Goal: Task Accomplishment & Management: Manage account settings

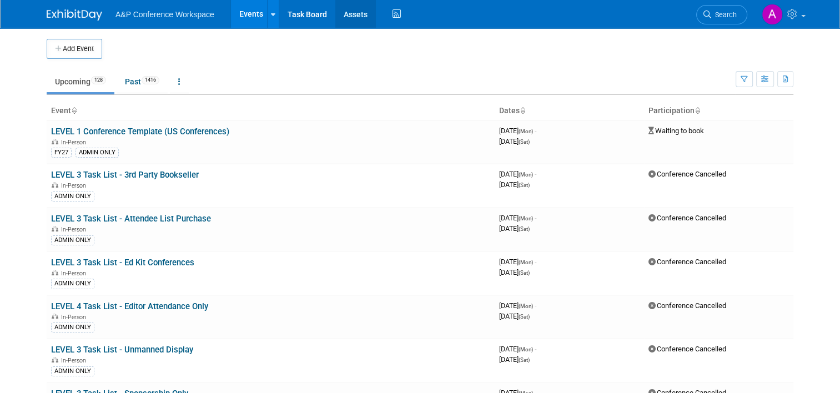
click at [349, 9] on link "Assets" at bounding box center [355, 14] width 41 height 28
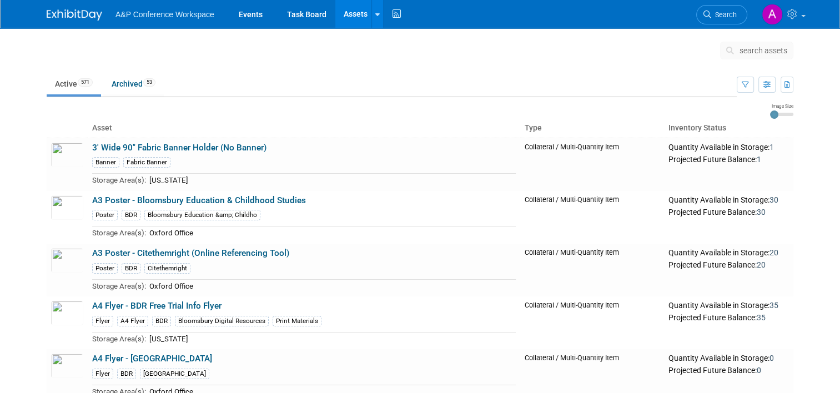
click at [482, 62] on td at bounding box center [401, 53] width 638 height 28
click at [766, 53] on span "search assets" at bounding box center [763, 50] width 48 height 9
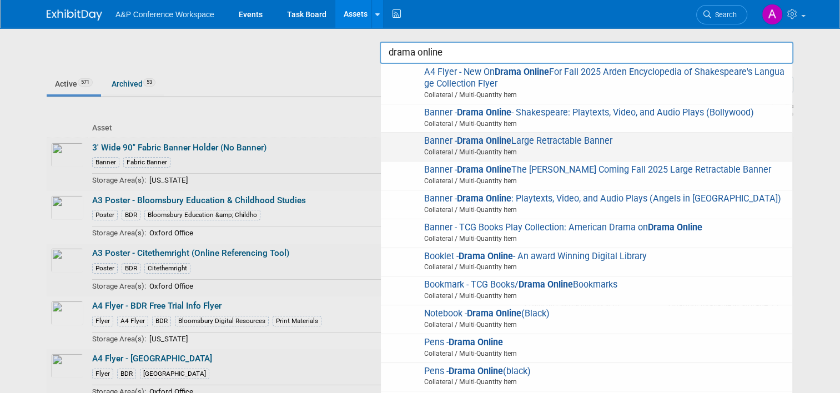
scroll to position [147, 0]
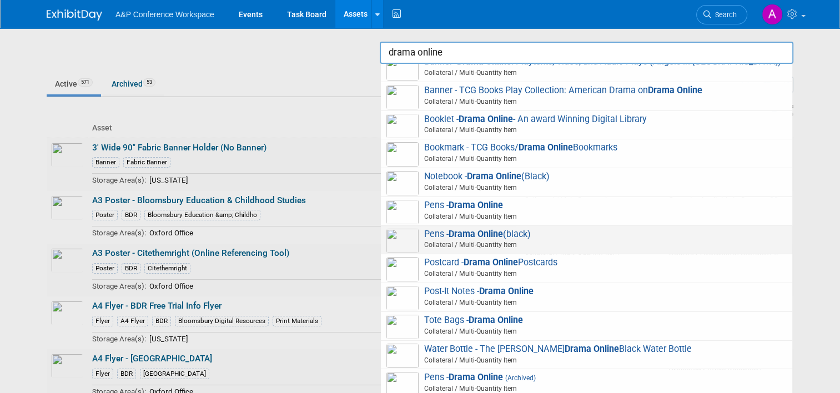
click at [575, 235] on span "Pens - Drama Online (black) Collateral / Multi-Quantity Item" at bounding box center [586, 240] width 400 height 23
type input "Pens - Drama Online (black)"
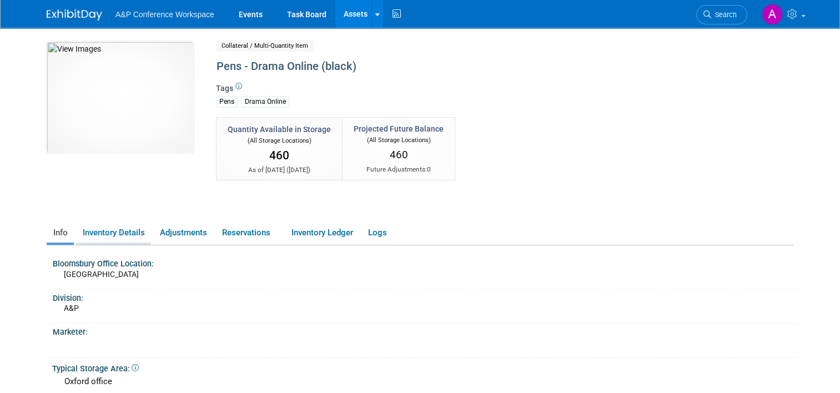
click at [86, 234] on link "Inventory Details" at bounding box center [113, 232] width 75 height 19
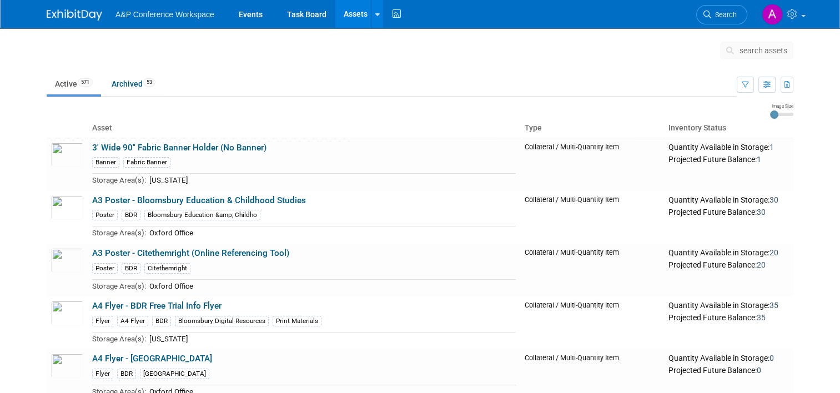
click at [754, 51] on span "search assets" at bounding box center [763, 50] width 48 height 9
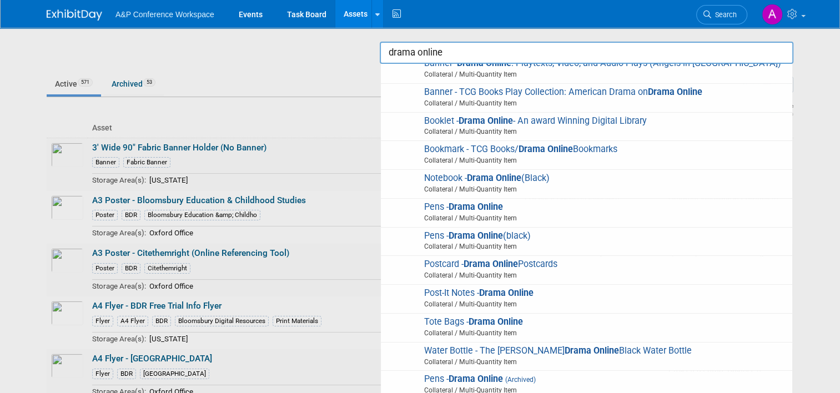
scroll to position [142, 0]
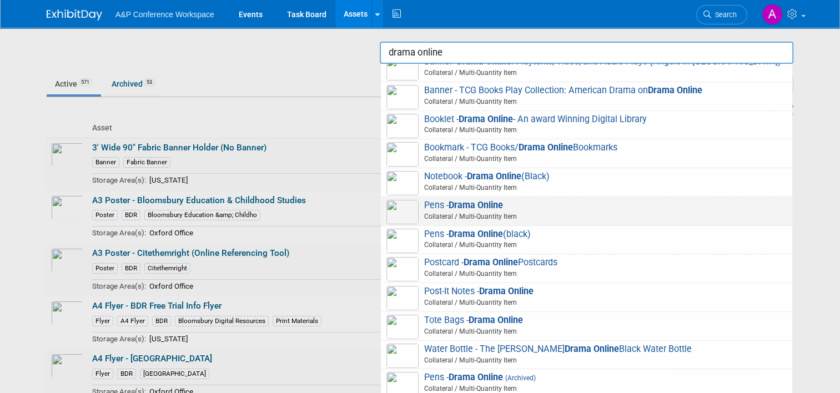
click at [590, 207] on span "Pens - Drama Online Collateral / Multi-Quantity Item" at bounding box center [586, 211] width 400 height 23
type input "Pens - Drama Online"
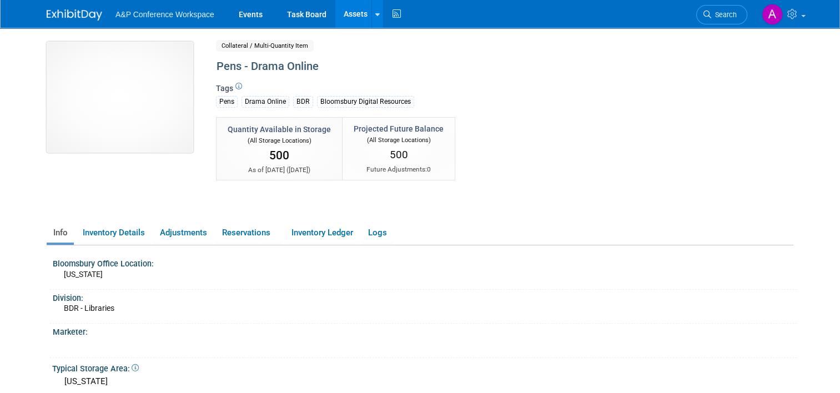
click at [120, 134] on img at bounding box center [120, 97] width 147 height 111
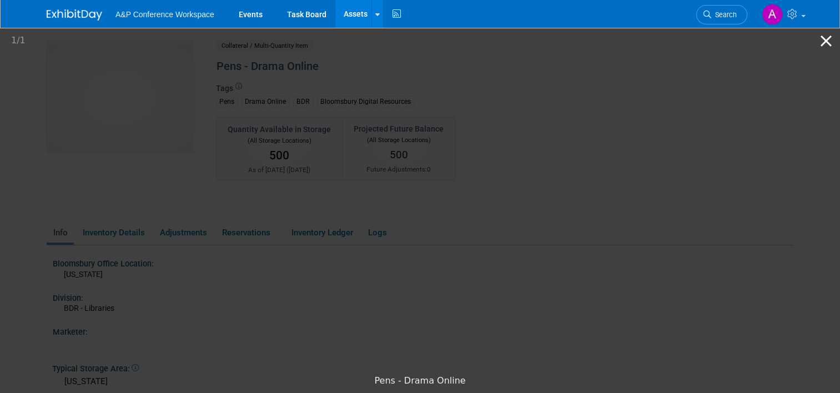
click at [823, 47] on button "Close gallery" at bounding box center [826, 41] width 28 height 26
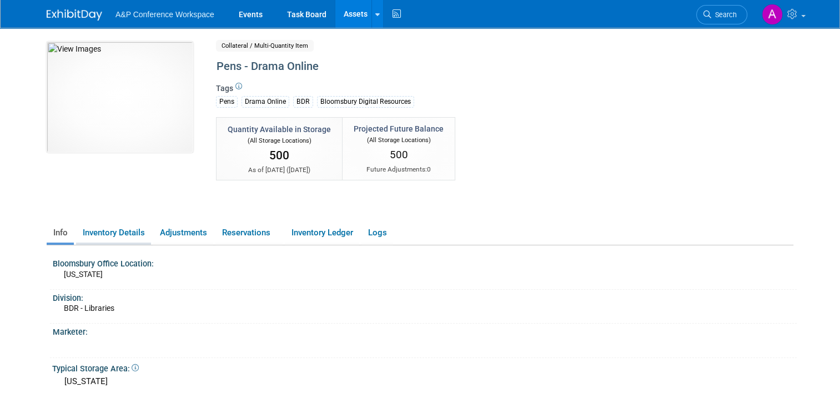
click at [143, 229] on link "Inventory Details" at bounding box center [113, 232] width 75 height 19
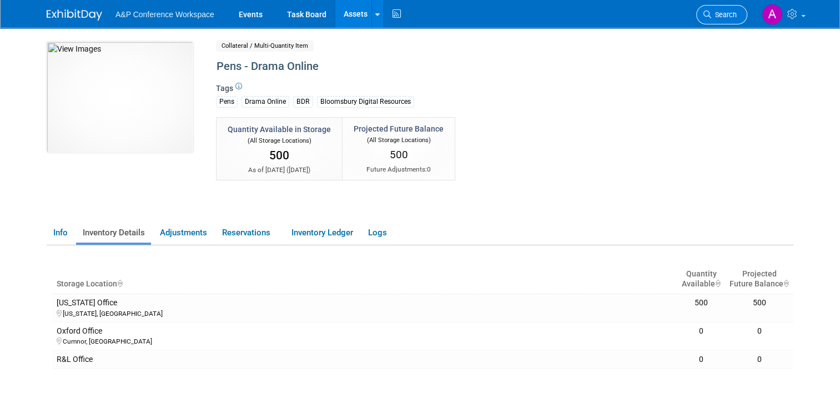
click at [724, 17] on span "Search" at bounding box center [724, 15] width 26 height 8
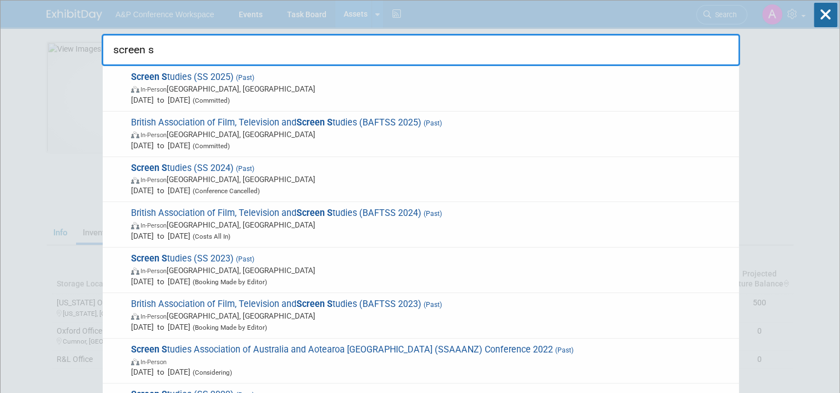
type input "screen s"
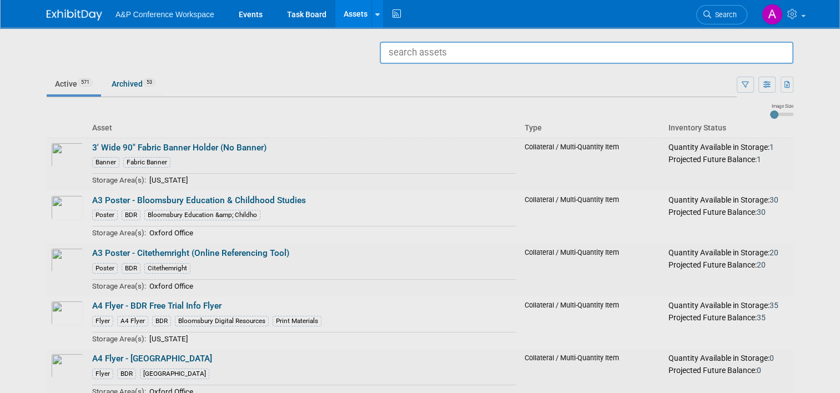
click at [440, 51] on input "text" at bounding box center [587, 53] width 414 height 22
click at [455, 51] on input "text" at bounding box center [587, 53] width 414 height 22
click at [445, 51] on input "text" at bounding box center [587, 53] width 414 height 22
type input "e"
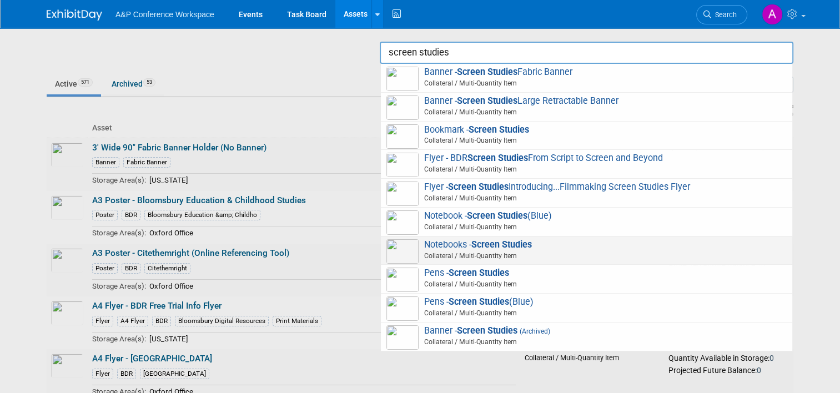
click at [477, 246] on span "Notebooks - Screen Studies Collateral / Multi-Quantity Item" at bounding box center [586, 250] width 400 height 23
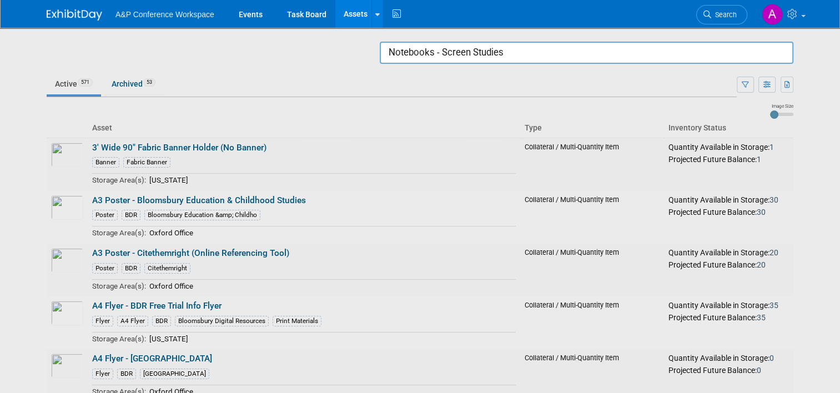
drag, startPoint x: 551, startPoint y: 54, endPoint x: 377, endPoint y: 49, distance: 173.9
click at [377, 49] on body "A&P Conference Workspace Events Task Board Assets Search Assets Storage Locatio…" at bounding box center [420, 196] width 840 height 393
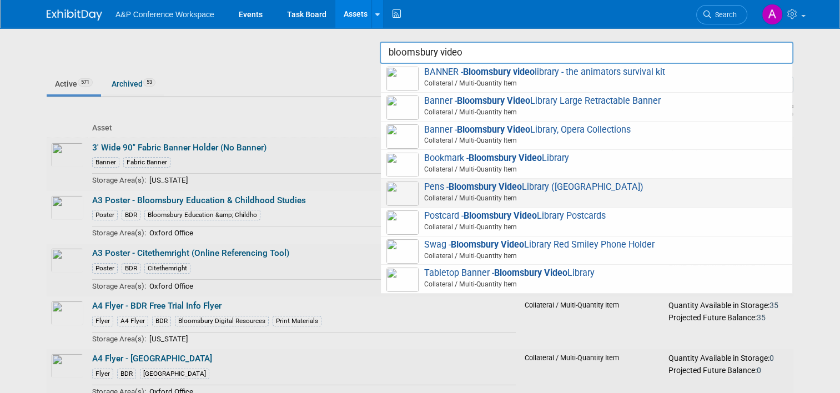
click at [582, 189] on span "Pens - Bloomsbury Video Library (Burgundy) Collateral / Multi-Quantity Item" at bounding box center [586, 193] width 400 height 23
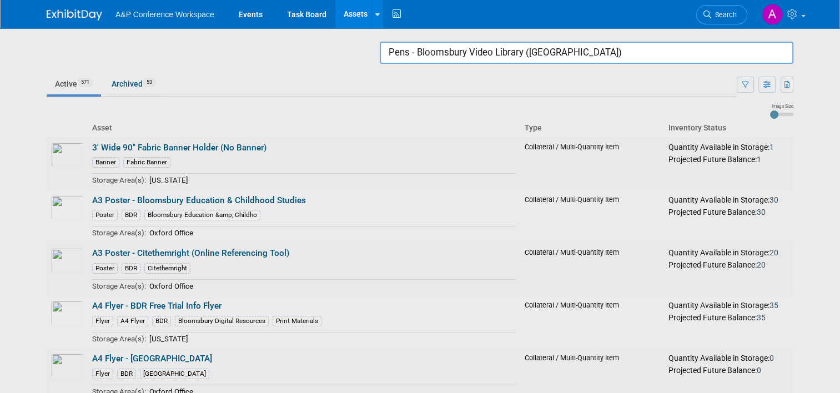
click at [601, 57] on input "Pens - Bloomsbury Video Library ([GEOGRAPHIC_DATA])" at bounding box center [587, 53] width 414 height 22
drag, startPoint x: 424, startPoint y: 54, endPoint x: 359, endPoint y: 58, distance: 65.6
click at [359, 58] on body "A&P Conference Workspace Events Task Board Assets Search Assets Storage Locatio…" at bounding box center [420, 196] width 840 height 393
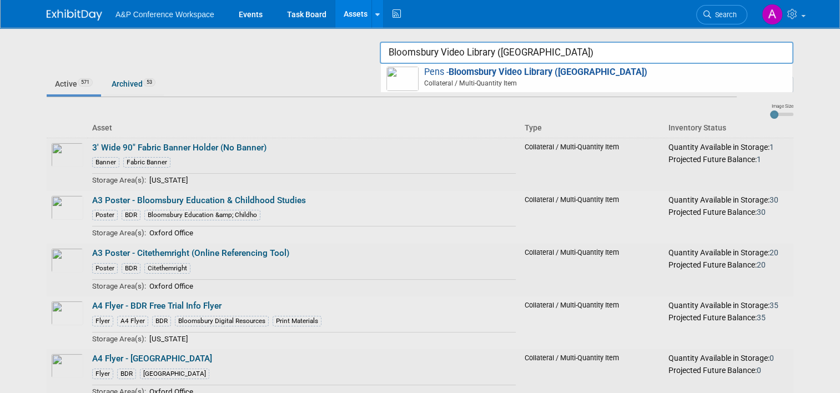
drag, startPoint x: 591, startPoint y: 54, endPoint x: 504, endPoint y: 56, distance: 87.2
click at [504, 56] on input "Bloomsbury Video Library (Burgundy)" at bounding box center [587, 53] width 414 height 22
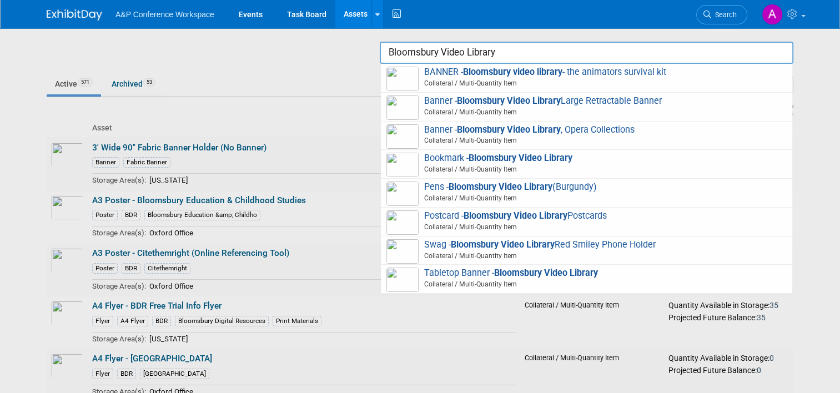
drag, startPoint x: 506, startPoint y: 54, endPoint x: 370, endPoint y: 61, distance: 136.7
click at [370, 61] on body "A&P Conference Workspace Events Task Board Assets Search Assets Storage Locatio…" at bounding box center [420, 196] width 840 height 393
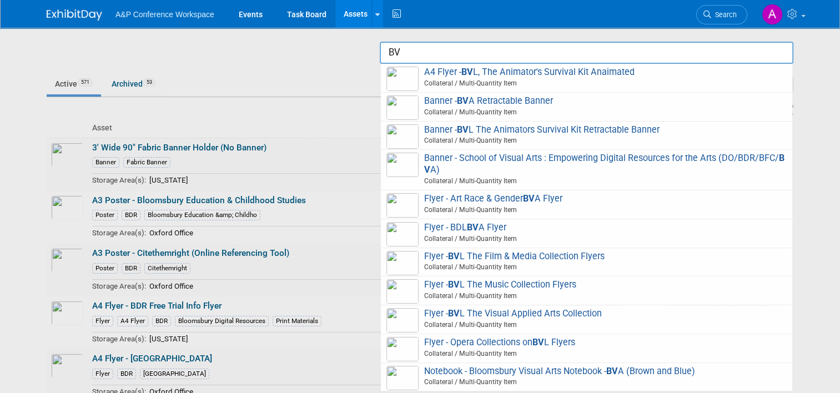
type input "B"
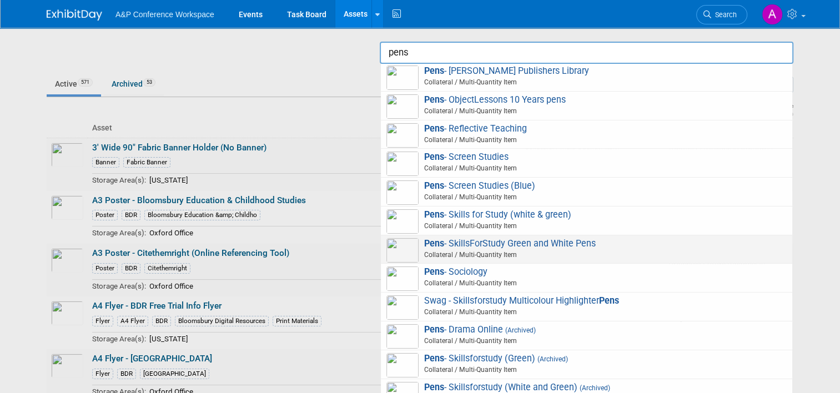
scroll to position [725, 0]
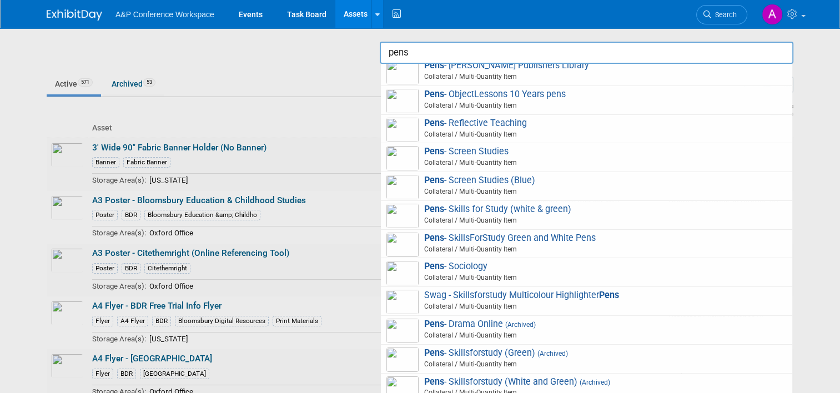
type input "pens"
click at [420, 87] on div at bounding box center [420, 196] width 0 height 393
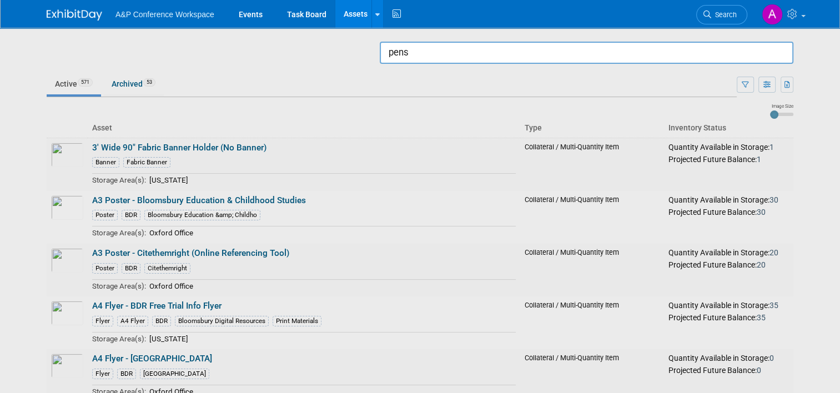
click at [533, 56] on input "pens" at bounding box center [587, 53] width 414 height 22
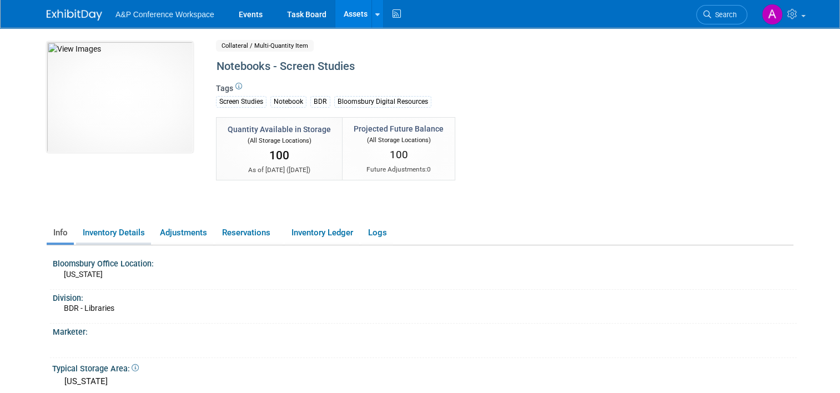
click at [115, 236] on link "Inventory Details" at bounding box center [113, 232] width 75 height 19
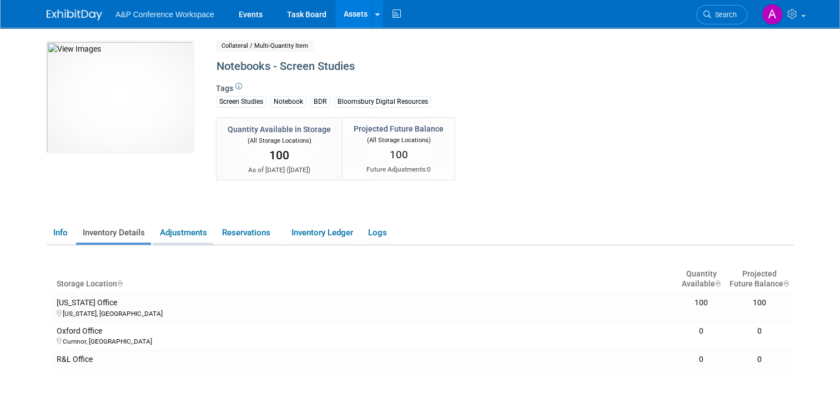
click at [175, 228] on link "Adjustments" at bounding box center [183, 232] width 60 height 19
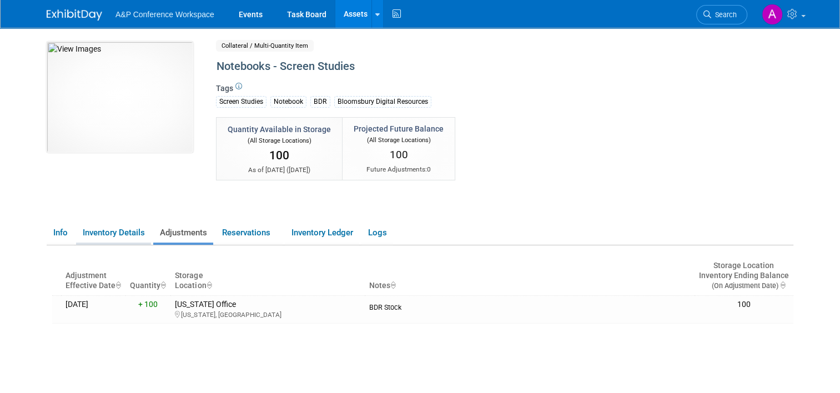
click at [122, 235] on link "Inventory Details" at bounding box center [113, 232] width 75 height 19
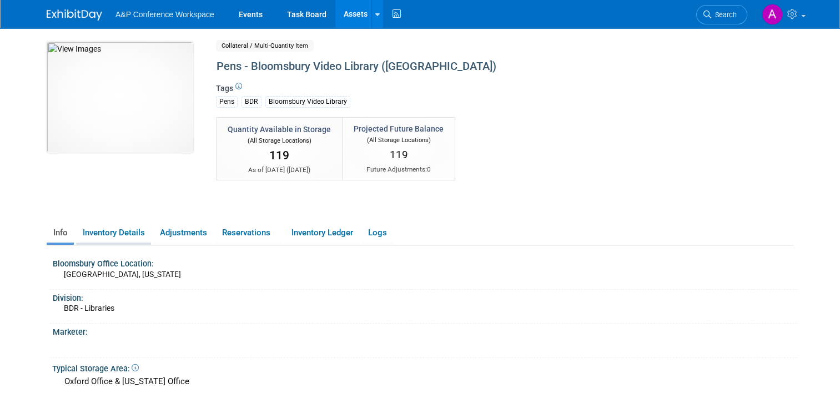
click at [113, 235] on link "Inventory Details" at bounding box center [113, 232] width 75 height 19
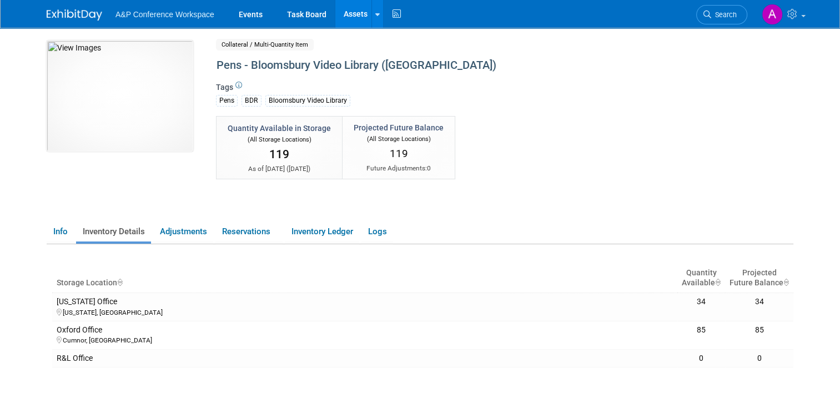
scroll to position [2, 0]
